Goal: Task Accomplishment & Management: Manage account settings

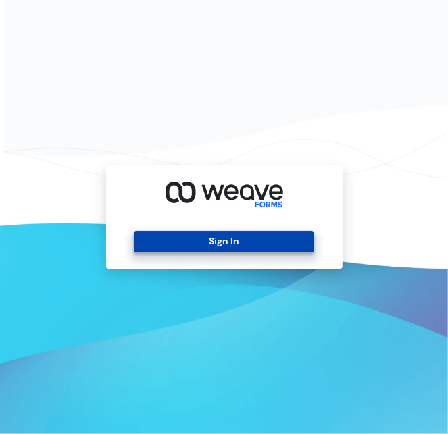
click at [220, 244] on button "Sign In" at bounding box center [224, 242] width 180 height 22
